Goal: Navigation & Orientation: Understand site structure

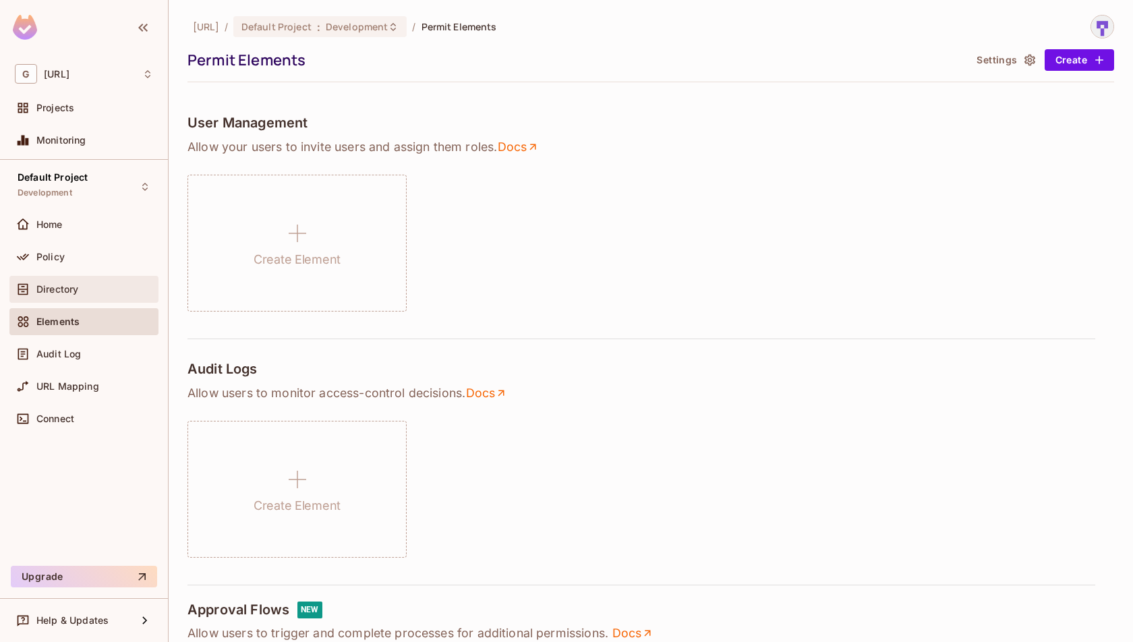
click at [102, 287] on div "Directory" at bounding box center [94, 289] width 117 height 11
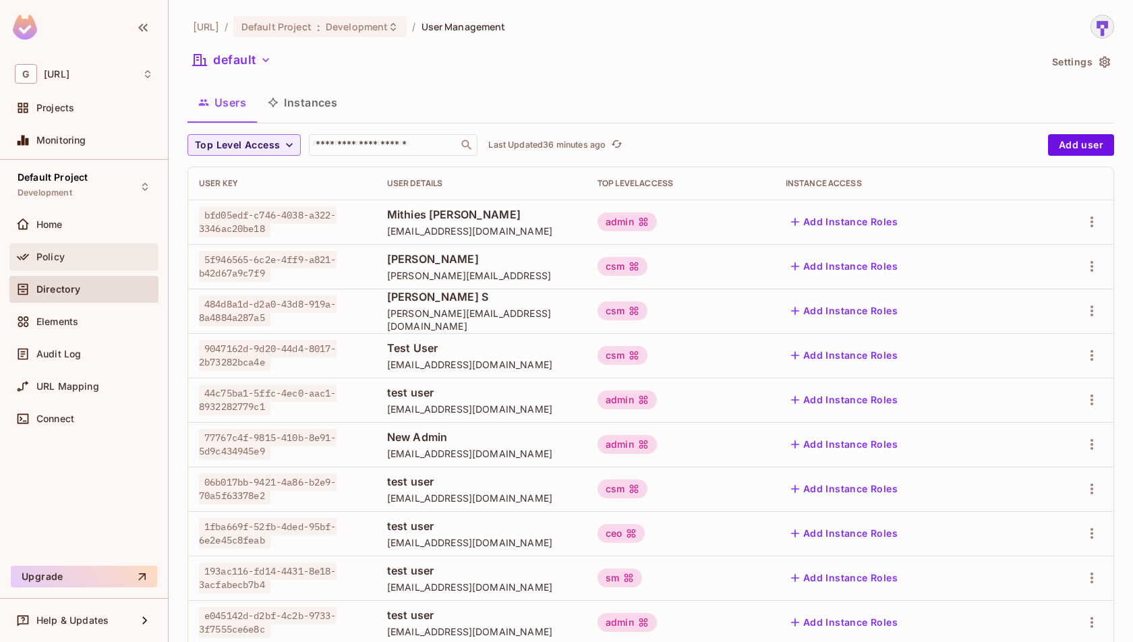
click at [59, 254] on span "Policy" at bounding box center [50, 256] width 28 height 11
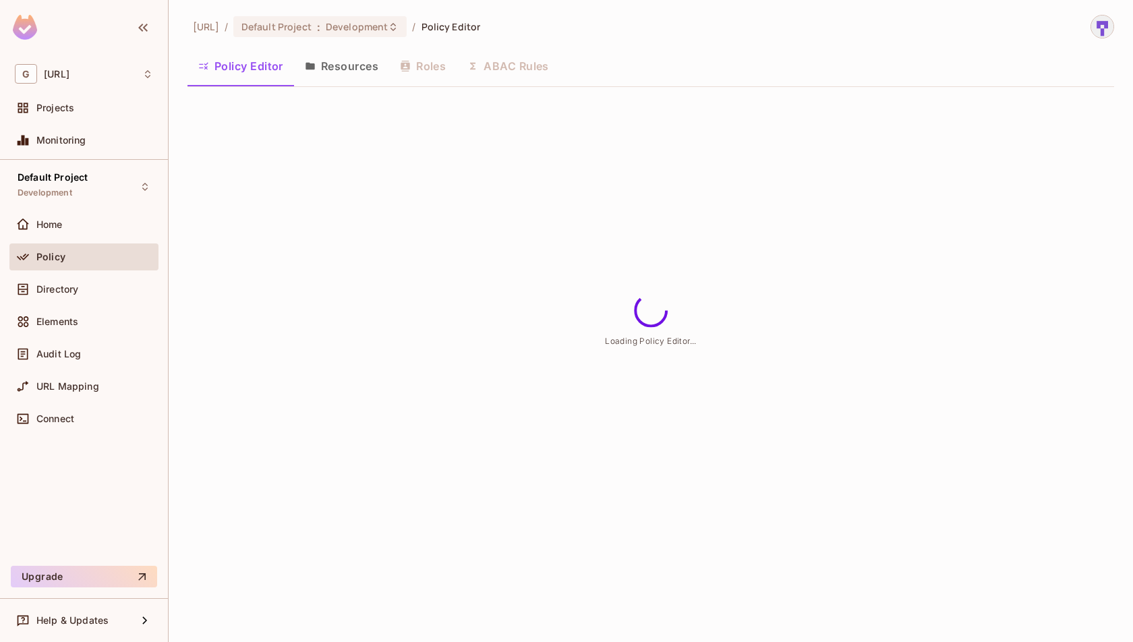
click at [332, 165] on div "[URL] / Default Project : Development / Policy Editor Policy Editor Resources R…" at bounding box center [651, 321] width 964 height 642
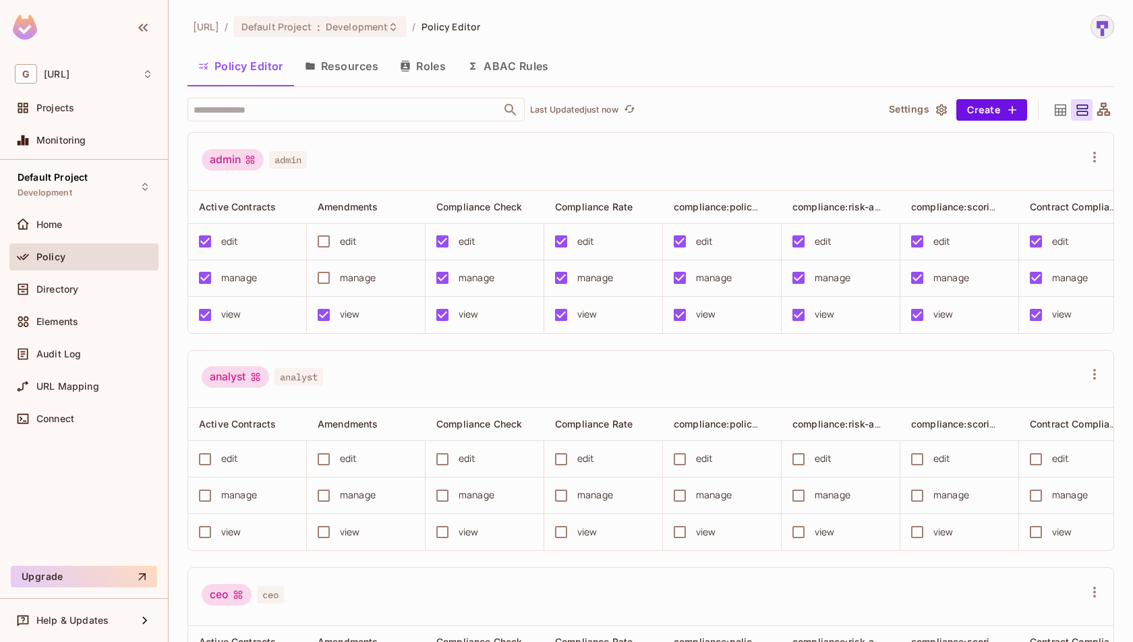
click at [334, 67] on button "Resources" at bounding box center [341, 66] width 95 height 34
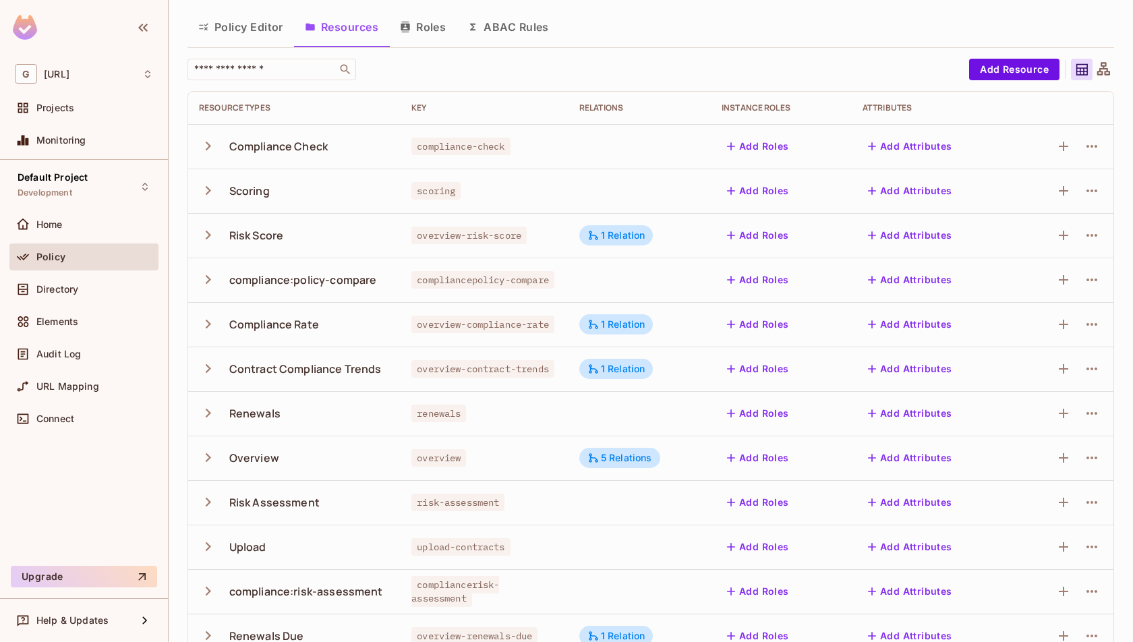
scroll to position [40, 0]
click at [204, 146] on icon "button" at bounding box center [208, 145] width 18 height 18
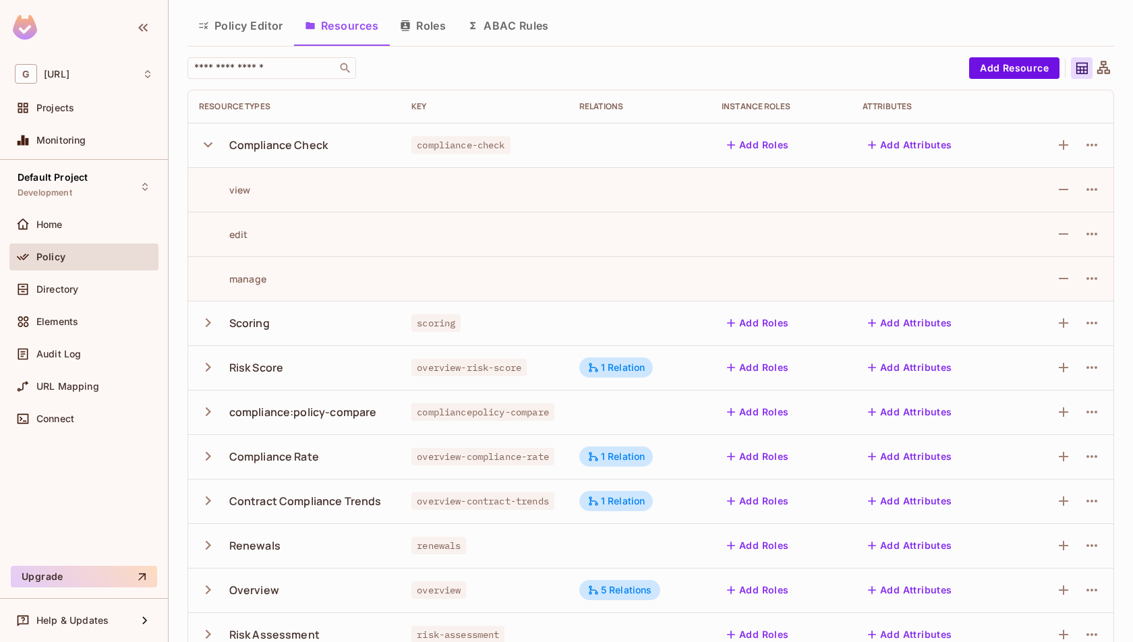
click at [204, 146] on icon "button" at bounding box center [208, 145] width 18 height 18
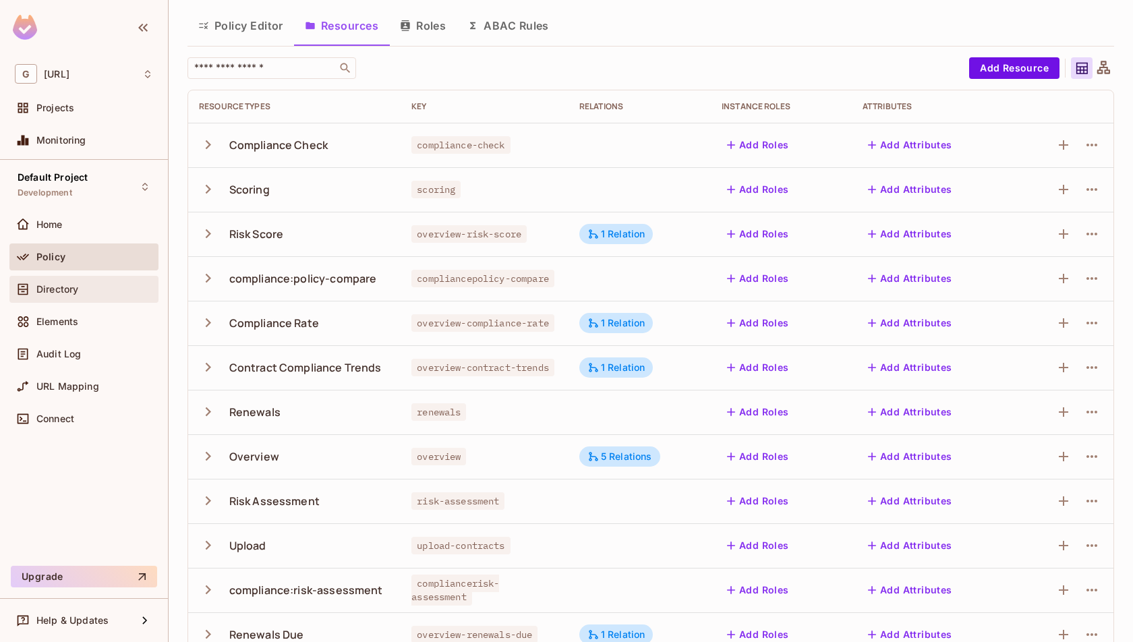
click at [100, 289] on div "Directory" at bounding box center [94, 289] width 117 height 11
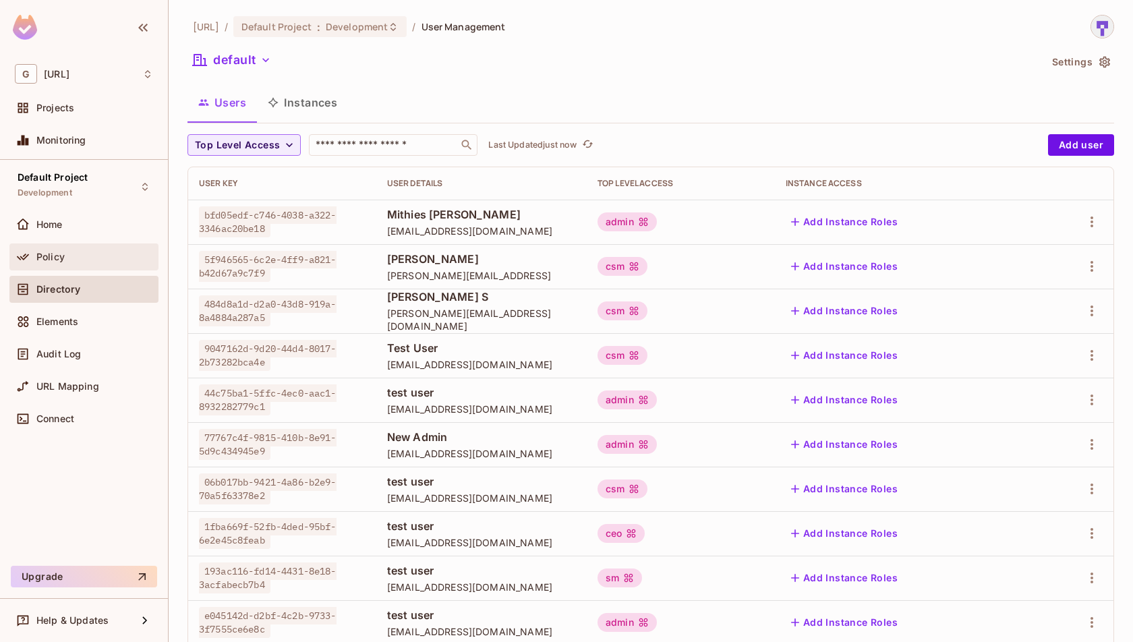
click at [81, 266] on div "Policy" at bounding box center [83, 256] width 149 height 27
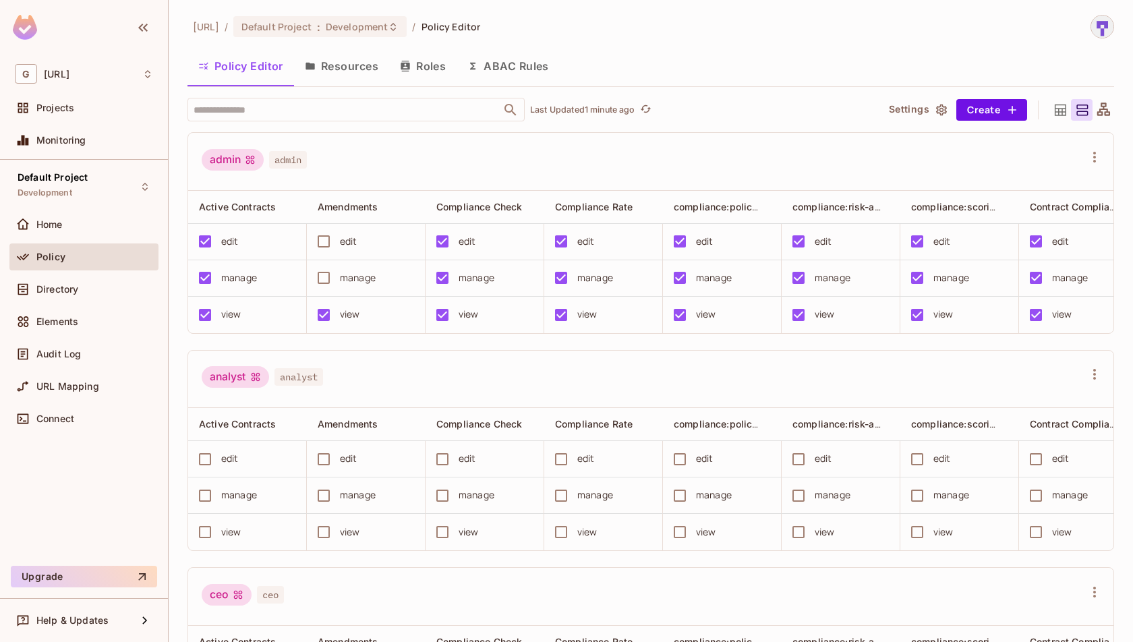
click at [335, 67] on button "Resources" at bounding box center [341, 66] width 95 height 34
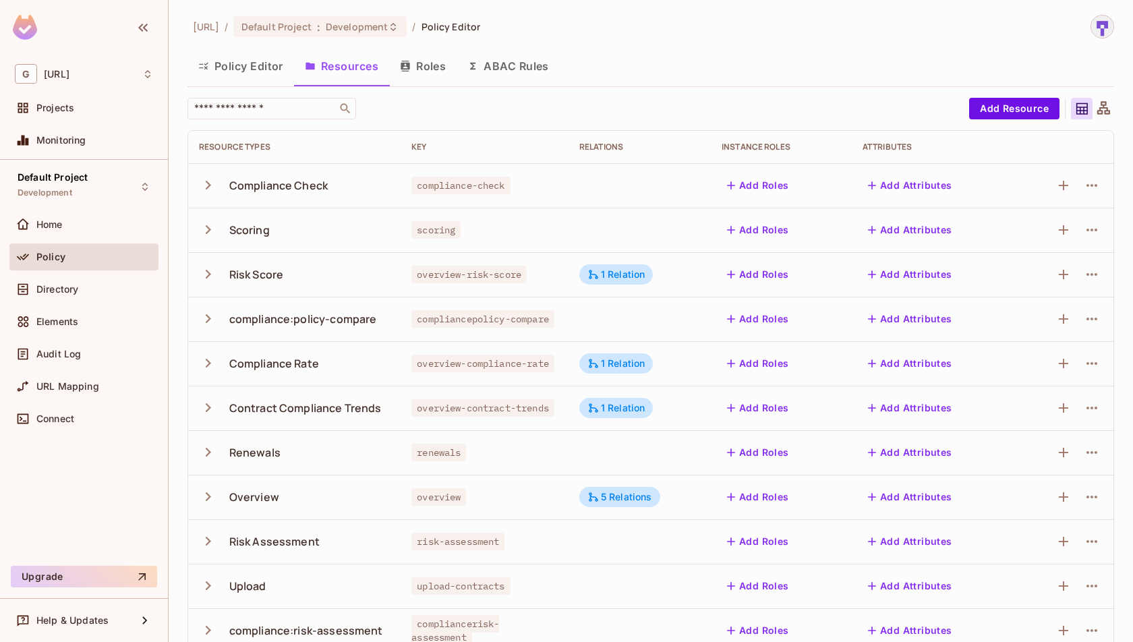
click at [265, 75] on button "Policy Editor" at bounding box center [240, 66] width 107 height 34
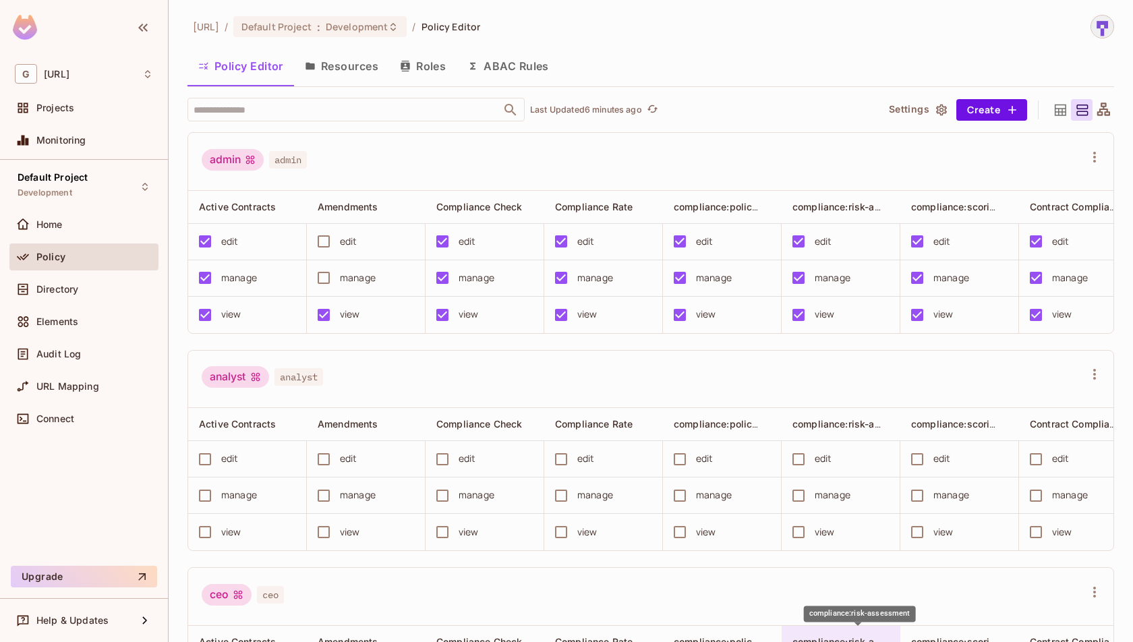
click at [850, 635] on span "compliance:risk-assessment" at bounding box center [858, 641] width 132 height 13
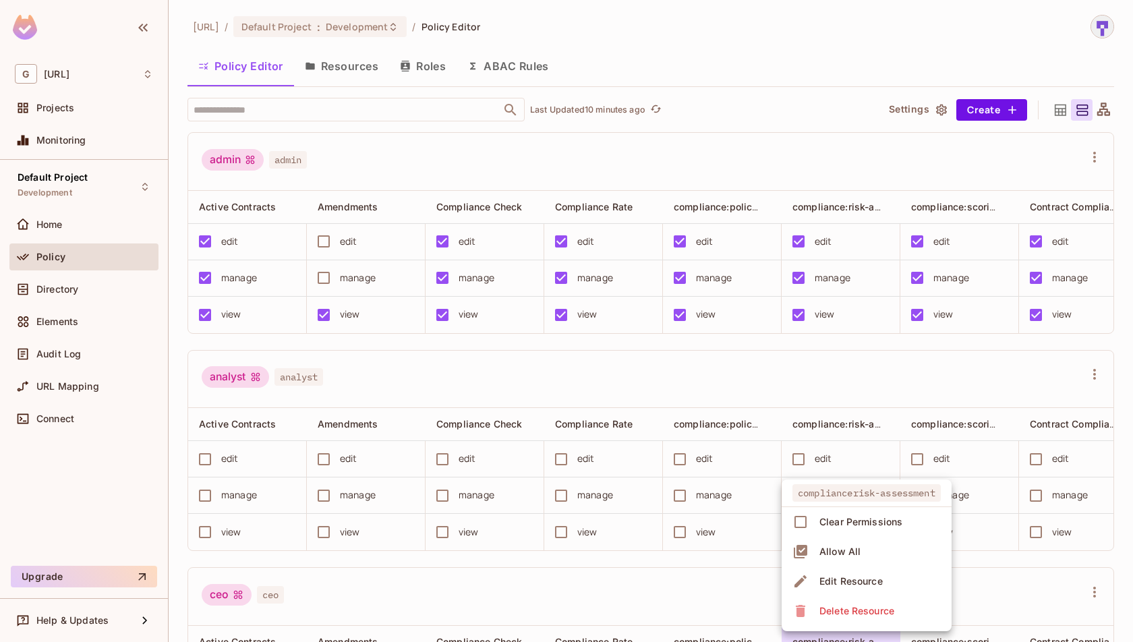
click at [416, 56] on div at bounding box center [566, 321] width 1133 height 642
click at [413, 73] on button "Roles" at bounding box center [422, 66] width 67 height 34
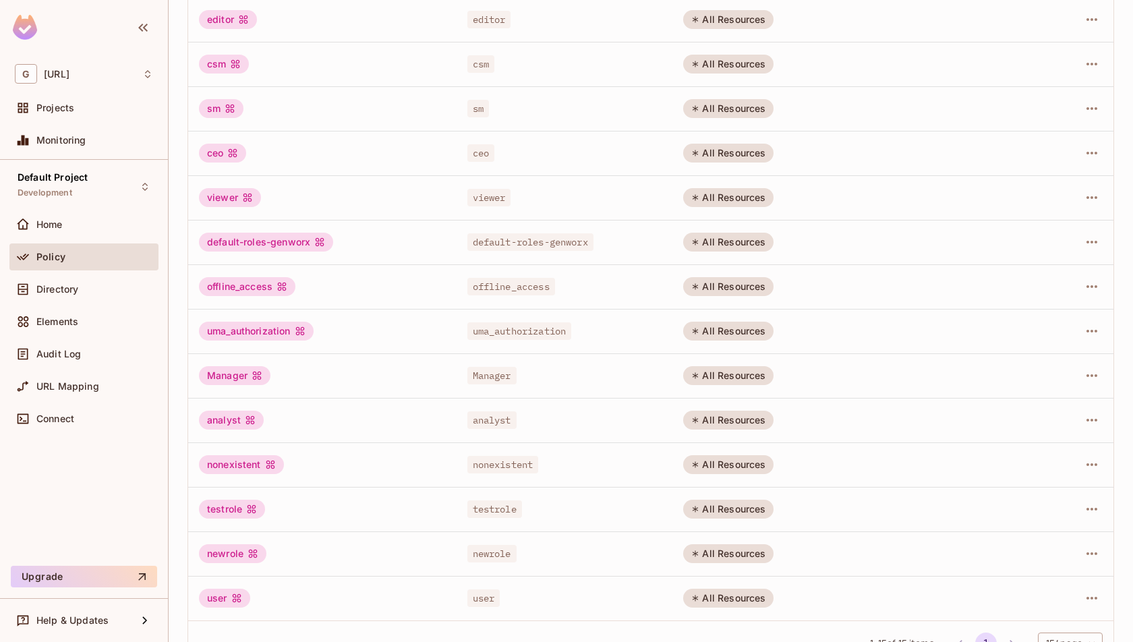
scroll to position [243, 0]
